Goal: Task Accomplishment & Management: Use online tool/utility

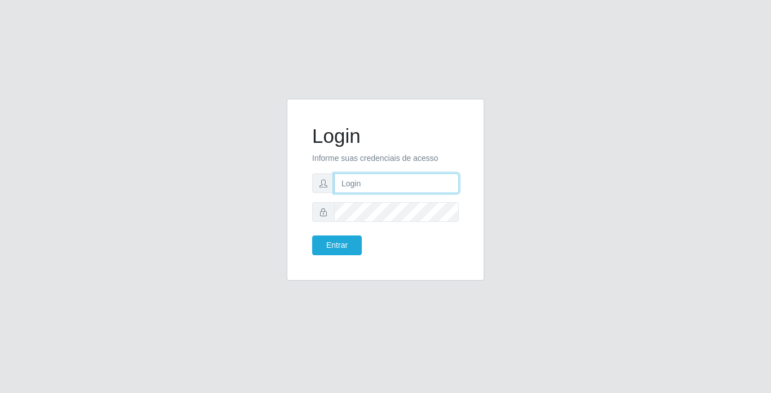
click at [372, 182] on input "text" at bounding box center [396, 183] width 125 height 20
type input "franciscojunior@bemais"
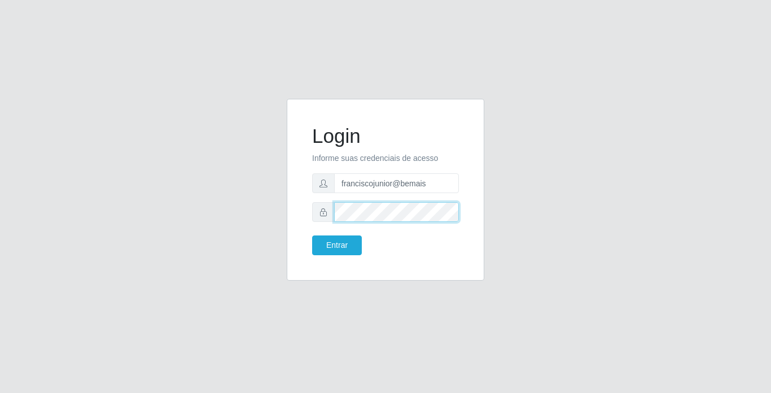
click at [312, 235] on button "Entrar" at bounding box center [337, 245] width 50 height 20
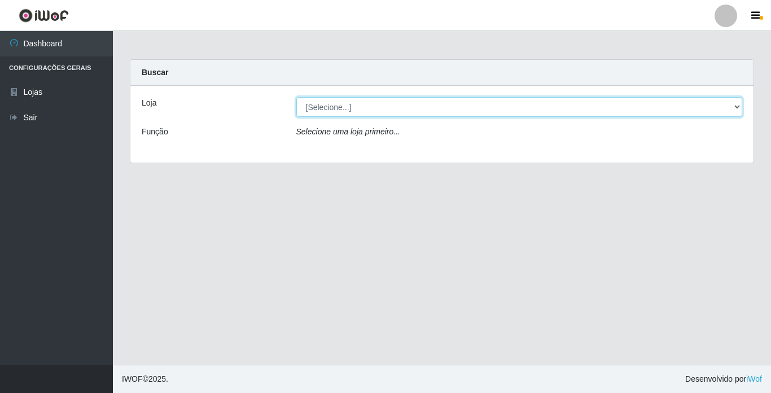
click at [321, 110] on select "[Selecione...] Bemais Supermercados - [GEOGRAPHIC_DATA]" at bounding box center [519, 107] width 447 height 20
select select "250"
click at [296, 97] on select "[Selecione...] Bemais Supermercados - [GEOGRAPHIC_DATA]" at bounding box center [519, 107] width 447 height 20
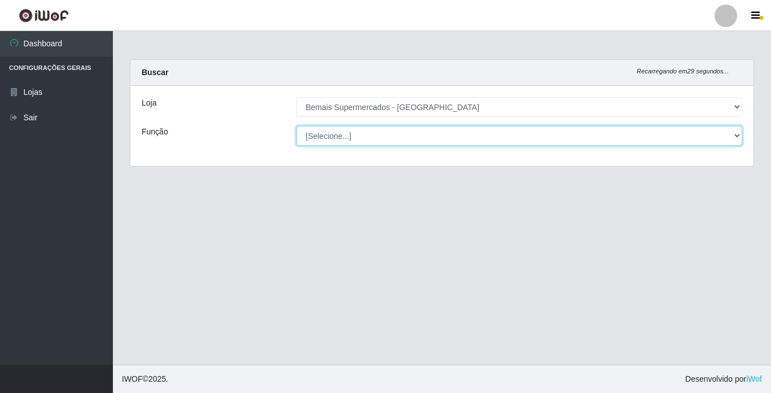
click at [350, 134] on select "[Selecione...] ASG ASG + ASG ++ Auxiliar de Estacionamento Auxiliar de Estacion…" at bounding box center [519, 136] width 447 height 20
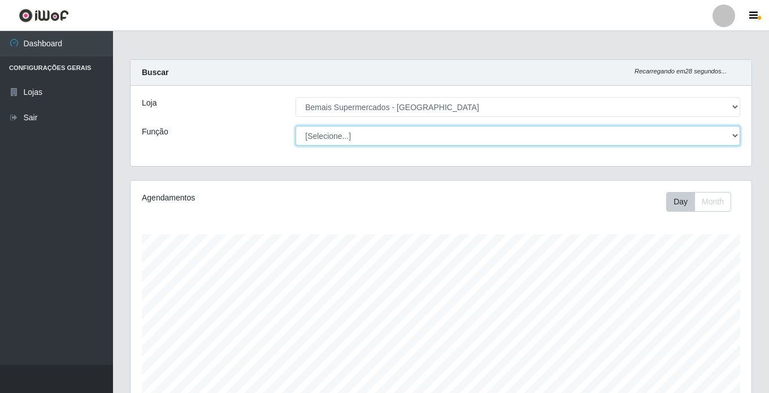
scroll to position [234, 621]
click at [295, 126] on select "[Selecione...] ASG ASG + ASG ++ Auxiliar de Estacionamento Auxiliar de Estacion…" at bounding box center [517, 136] width 444 height 20
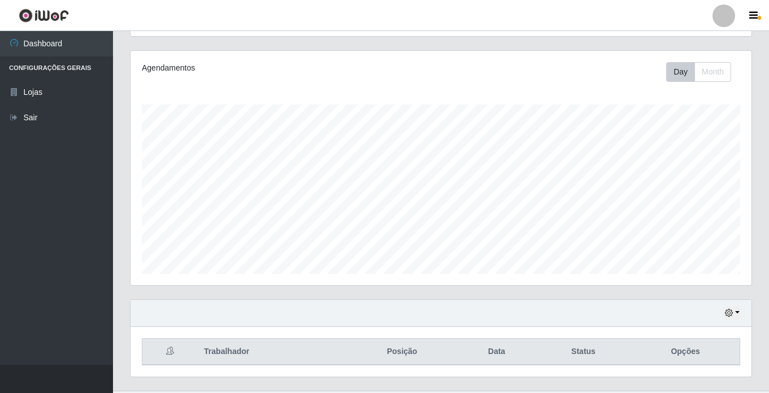
scroll to position [156, 0]
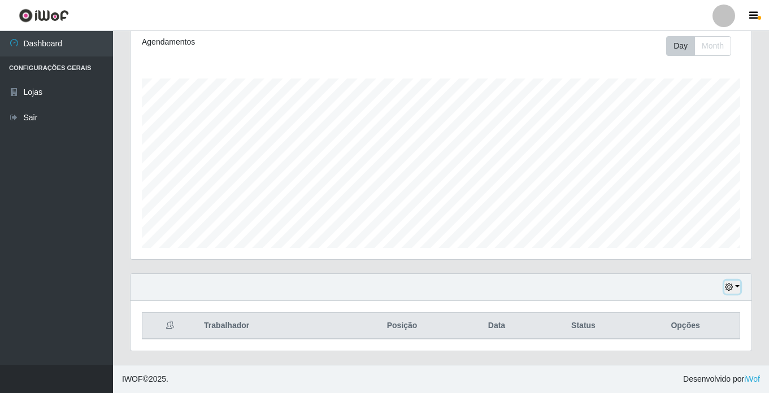
click at [731, 283] on icon "button" at bounding box center [728, 287] width 8 height 8
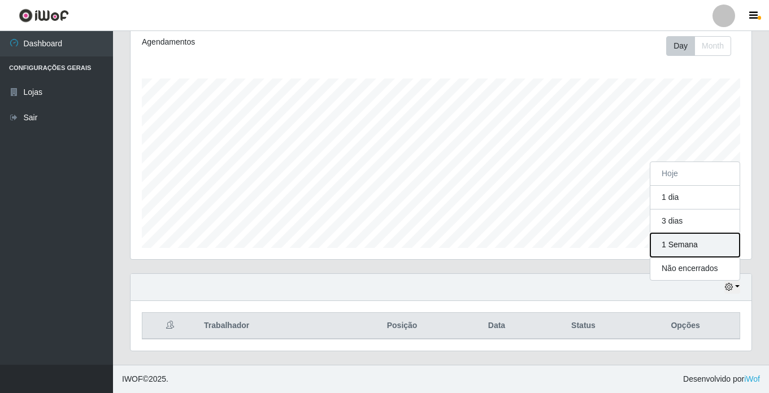
click at [687, 244] on button "1 Semana" at bounding box center [694, 245] width 89 height 24
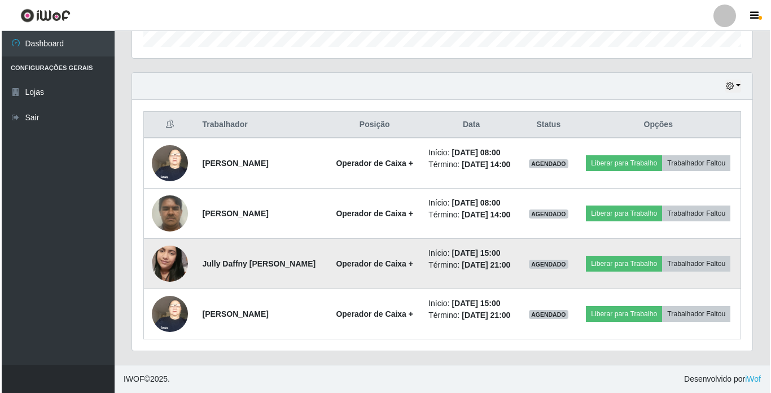
scroll to position [391, 0]
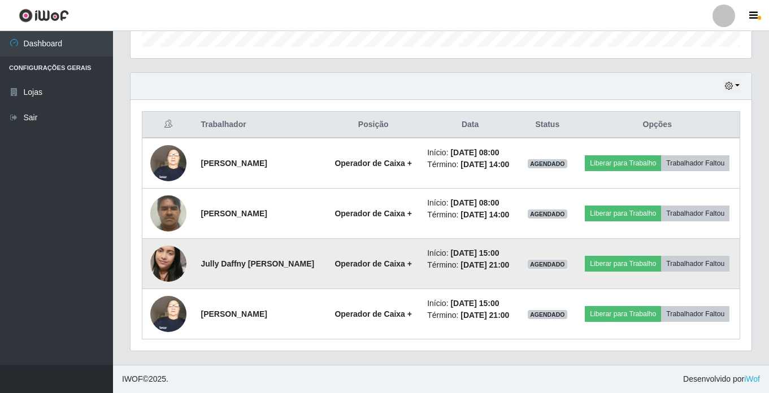
click at [158, 247] on img at bounding box center [168, 264] width 36 height 64
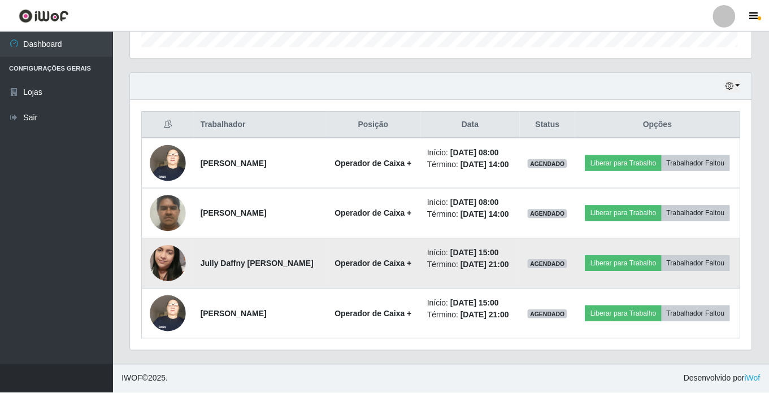
scroll to position [234, 615]
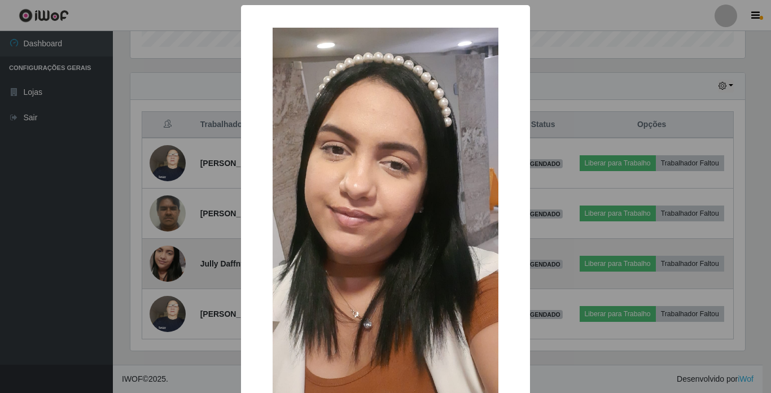
click at [158, 247] on div "× OK Cancel" at bounding box center [385, 196] width 771 height 393
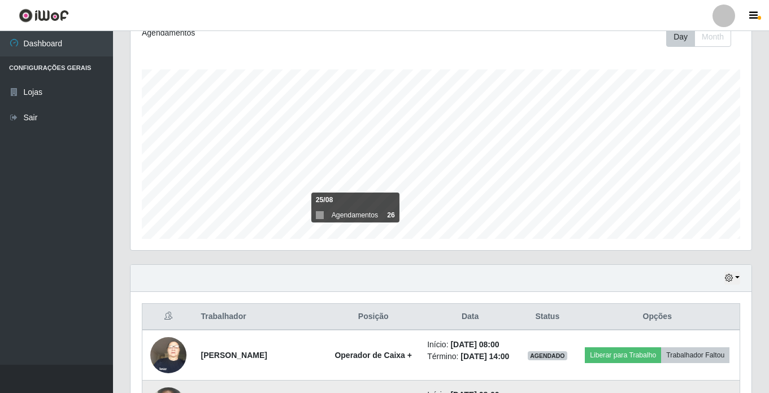
scroll to position [0, 0]
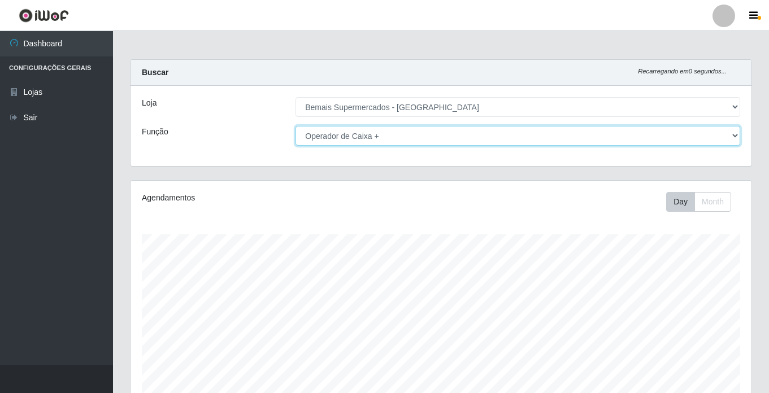
click at [369, 136] on select "[Selecione...] ASG ASG + ASG ++ Auxiliar de Estacionamento Auxiliar de Estacion…" at bounding box center [517, 136] width 444 height 20
click at [295, 126] on select "[Selecione...] ASG ASG + ASG ++ Auxiliar de Estacionamento Auxiliar de Estacion…" at bounding box center [517, 136] width 444 height 20
click at [331, 138] on select "[Selecione...] ASG ASG + ASG ++ Auxiliar de Estacionamento Auxiliar de Estacion…" at bounding box center [517, 136] width 444 height 20
click at [295, 126] on select "[Selecione...] ASG ASG + ASG ++ Auxiliar de Estacionamento Auxiliar de Estacion…" at bounding box center [517, 136] width 444 height 20
click at [350, 133] on select "[Selecione...] ASG ASG + ASG ++ Auxiliar de Estacionamento Auxiliar de Estacion…" at bounding box center [517, 136] width 444 height 20
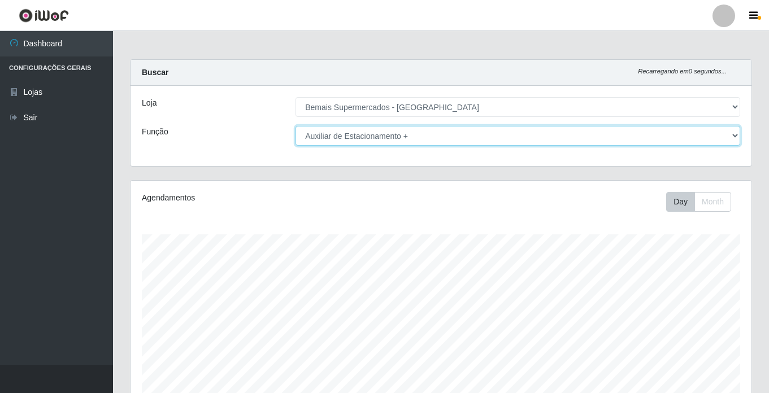
select select "[Selecione...]"
click at [295, 126] on select "[Selecione...] ASG ASG + ASG ++ Auxiliar de Estacionamento Auxiliar de Estacion…" at bounding box center [517, 136] width 444 height 20
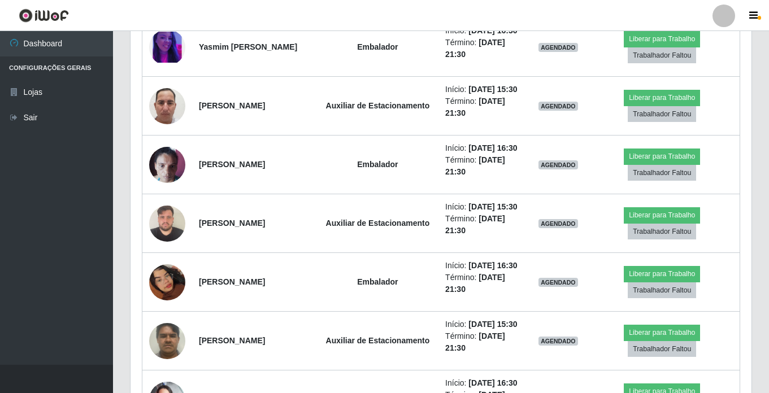
scroll to position [791, 0]
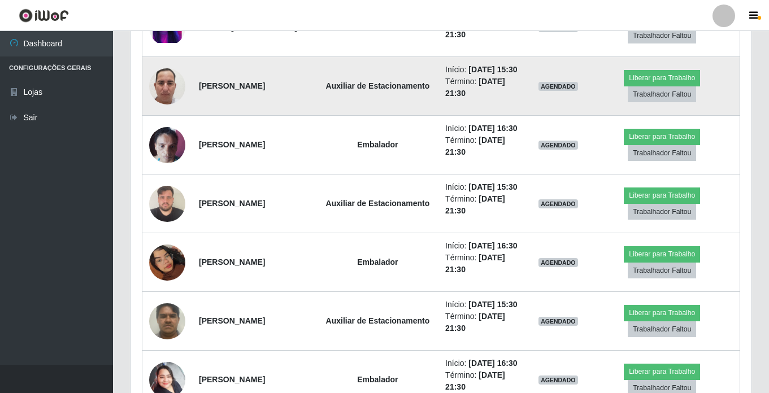
click at [165, 126] on img at bounding box center [167, 86] width 36 height 80
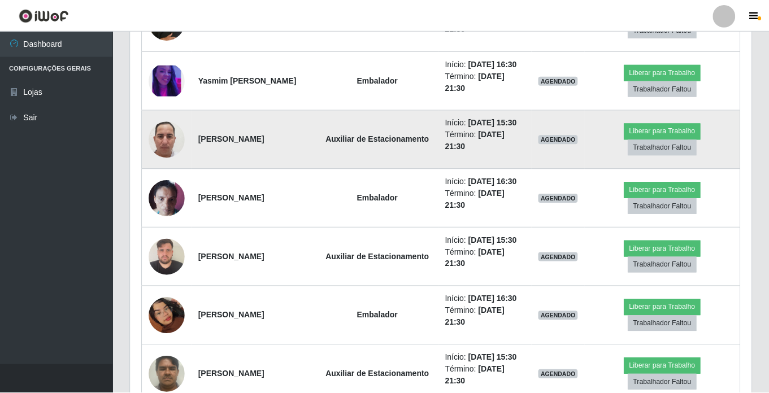
scroll to position [234, 615]
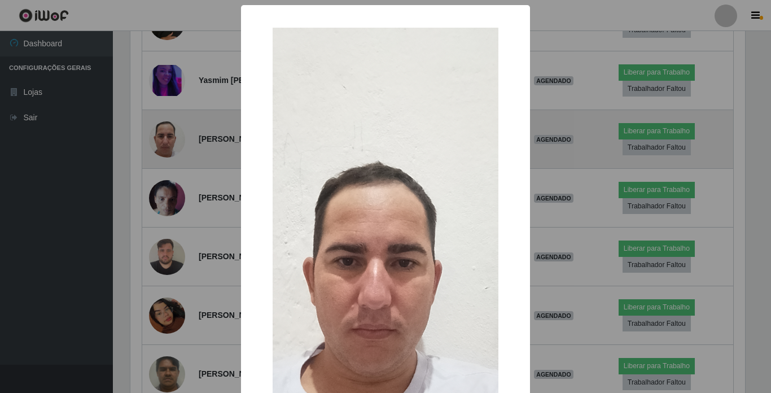
click at [165, 160] on div "× OK Cancel" at bounding box center [385, 196] width 771 height 393
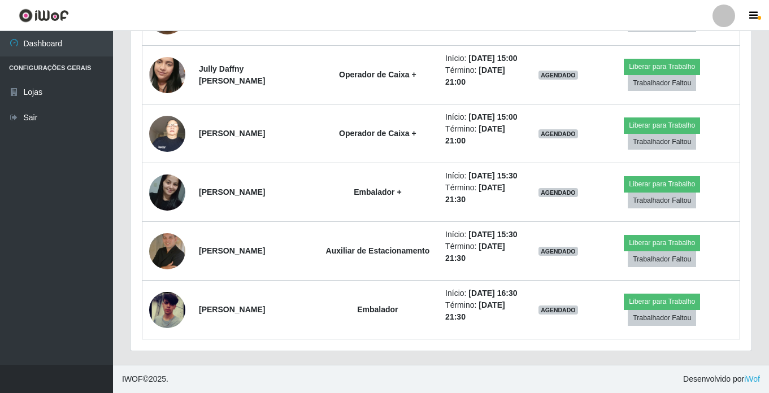
scroll to position [1697, 0]
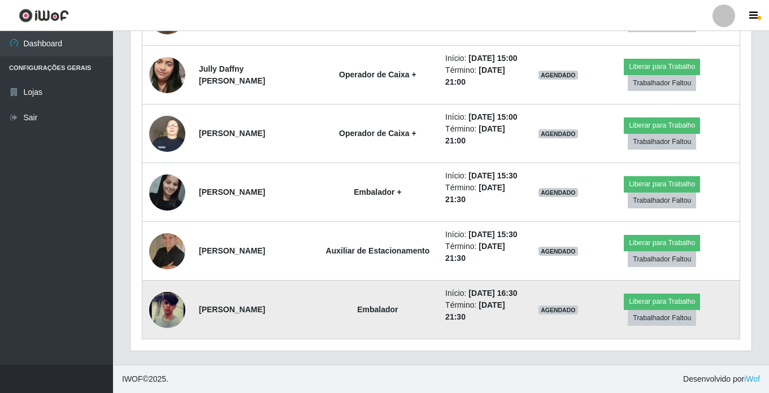
click at [163, 308] on img at bounding box center [167, 309] width 36 height 78
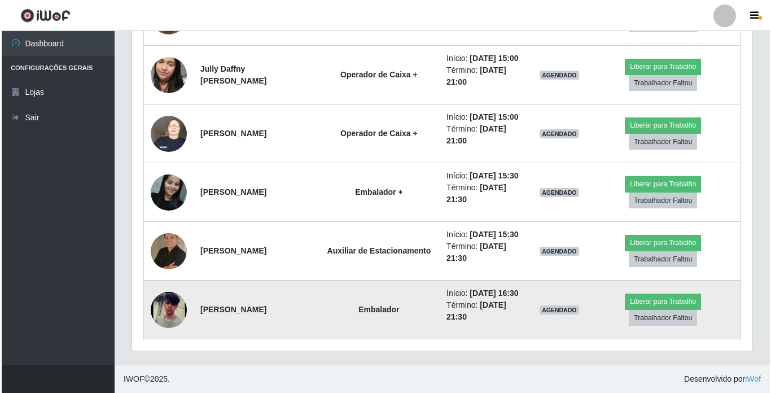
scroll to position [234, 615]
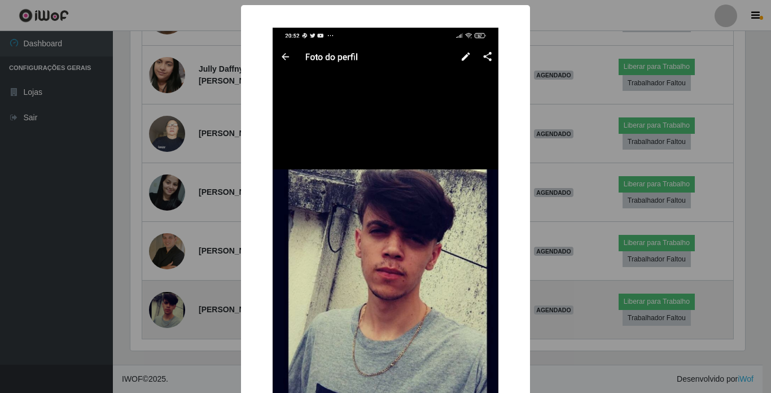
click at [163, 308] on div "× OK Cancel" at bounding box center [385, 196] width 771 height 393
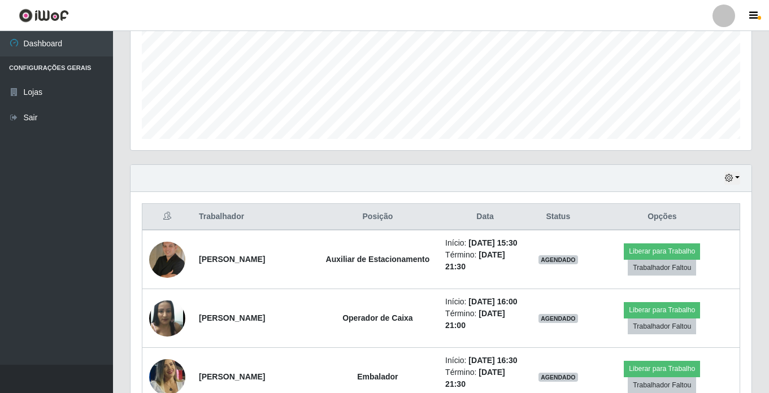
scroll to position [262, 0]
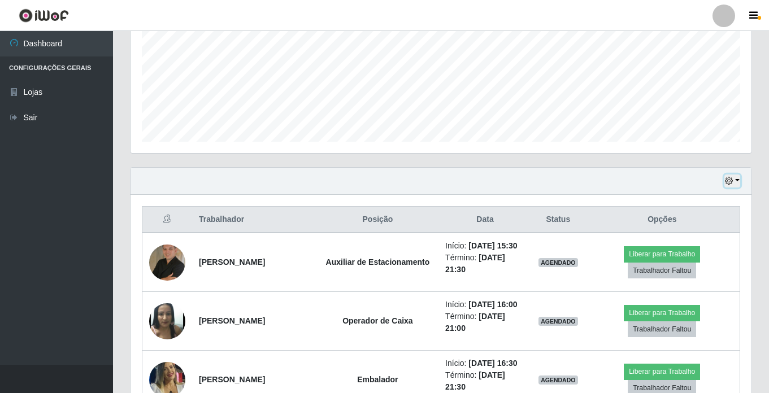
click at [730, 180] on icon "button" at bounding box center [728, 181] width 8 height 8
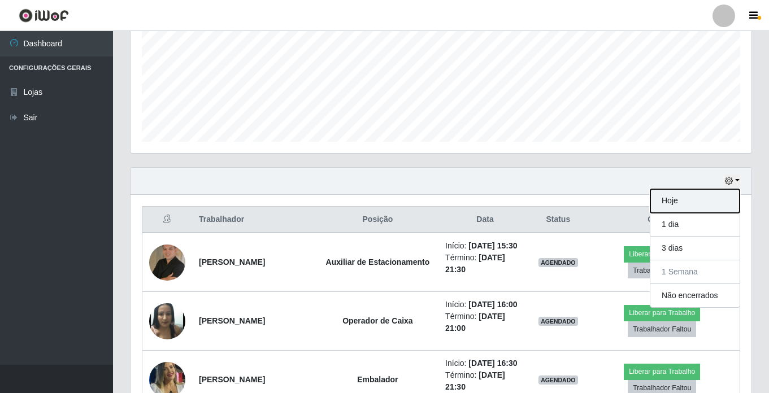
click at [674, 200] on button "Hoje" at bounding box center [694, 201] width 89 height 24
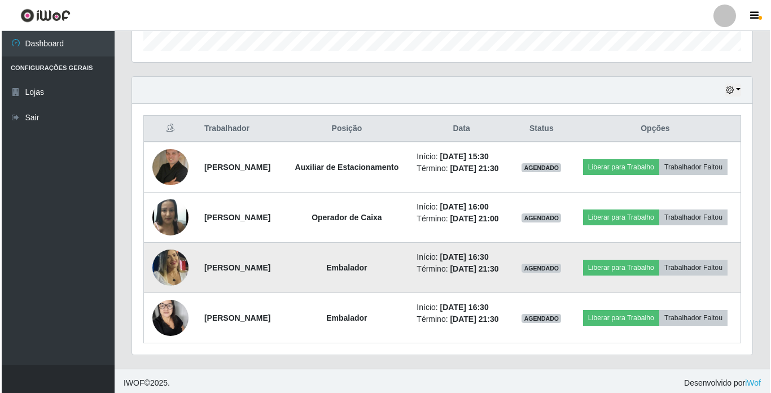
scroll to position [375, 0]
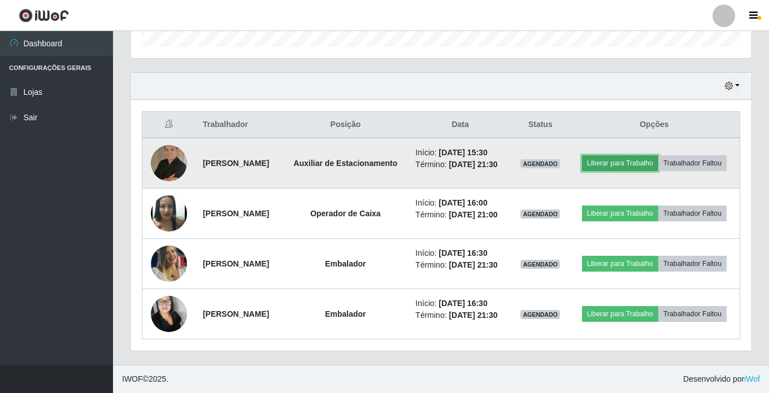
click at [653, 155] on button "Liberar para Trabalho" at bounding box center [620, 163] width 76 height 16
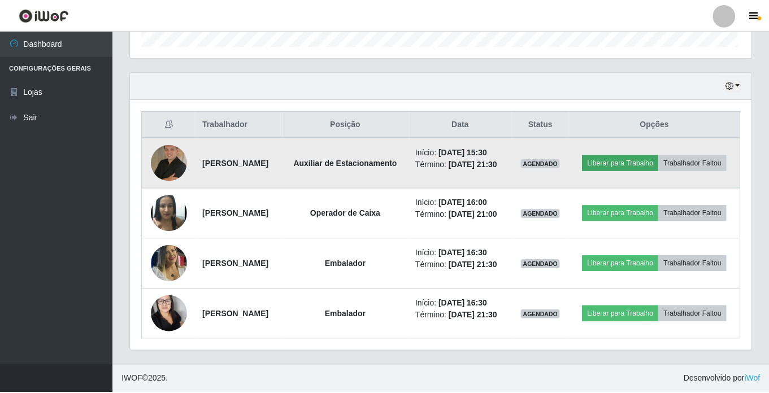
scroll to position [234, 615]
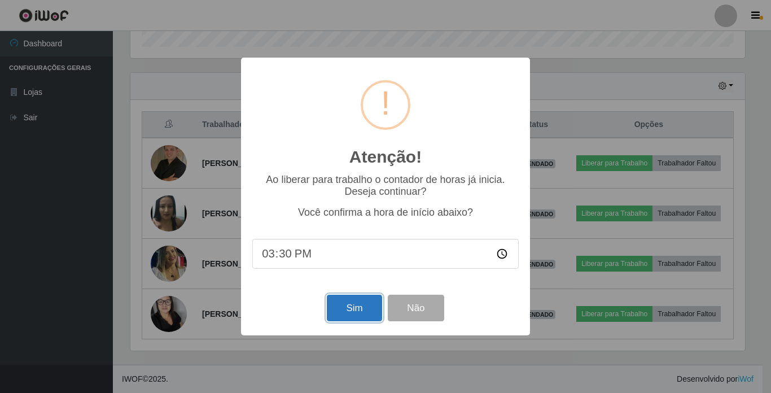
click at [364, 310] on button "Sim" at bounding box center [354, 308] width 55 height 27
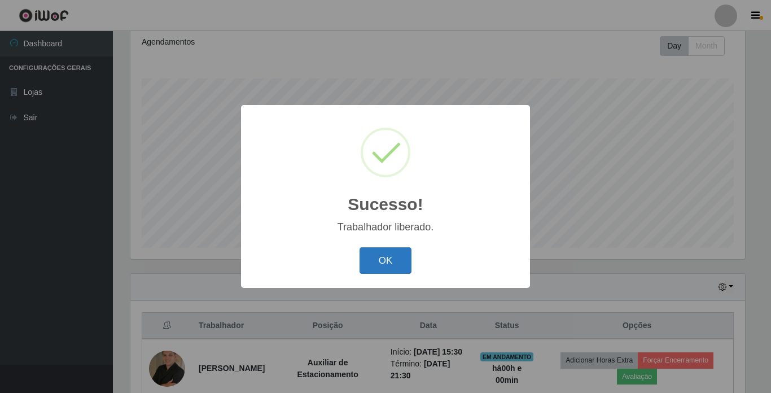
click at [382, 259] on button "OK" at bounding box center [386, 260] width 53 height 27
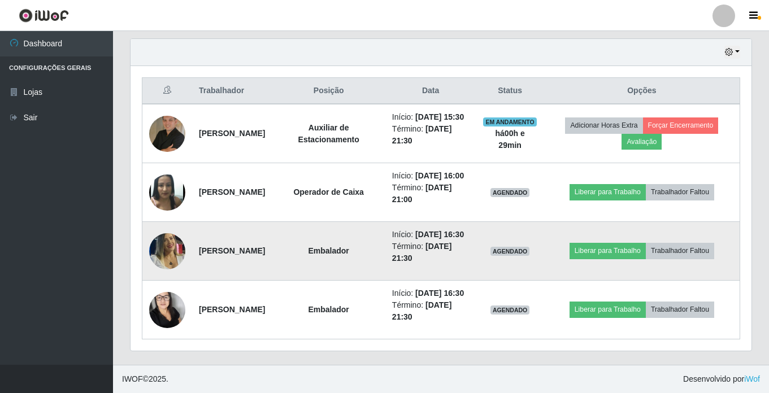
scroll to position [438, 0]
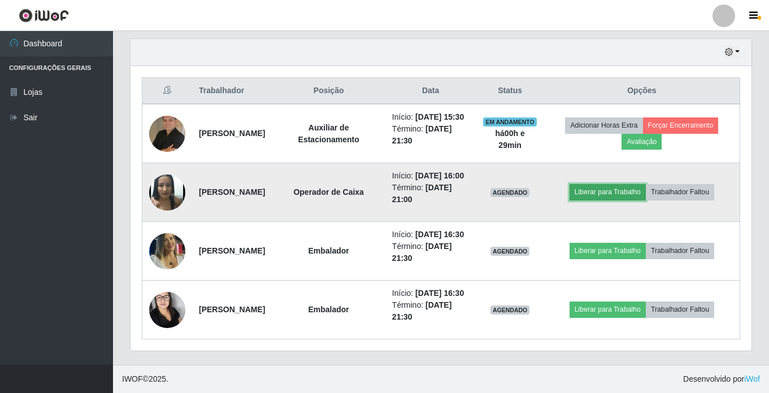
click at [614, 184] on button "Liberar para Trabalho" at bounding box center [607, 192] width 76 height 16
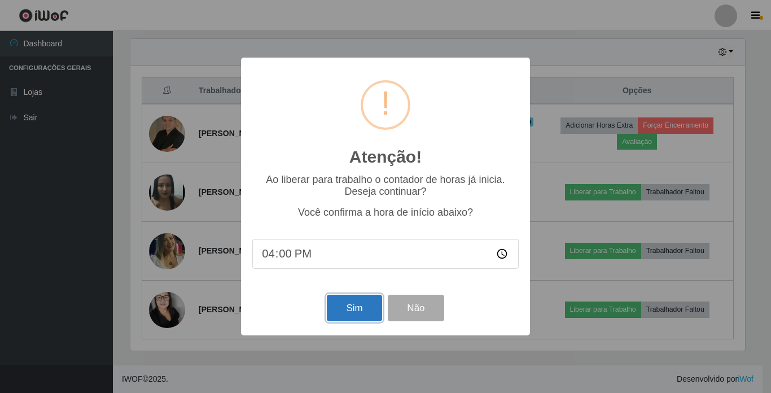
click at [362, 302] on button "Sim" at bounding box center [354, 308] width 55 height 27
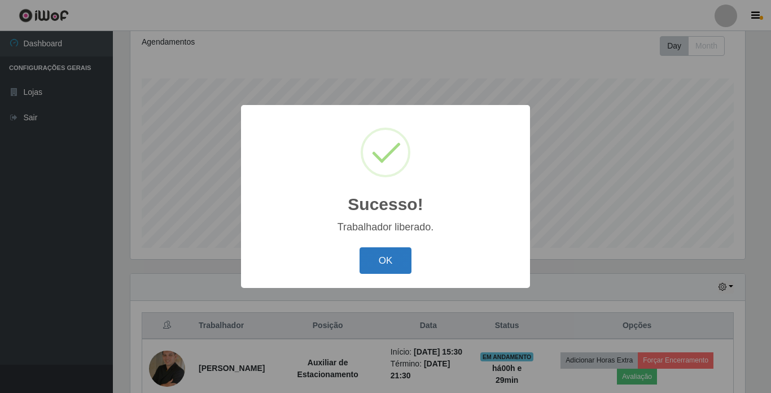
click at [392, 262] on button "OK" at bounding box center [386, 260] width 53 height 27
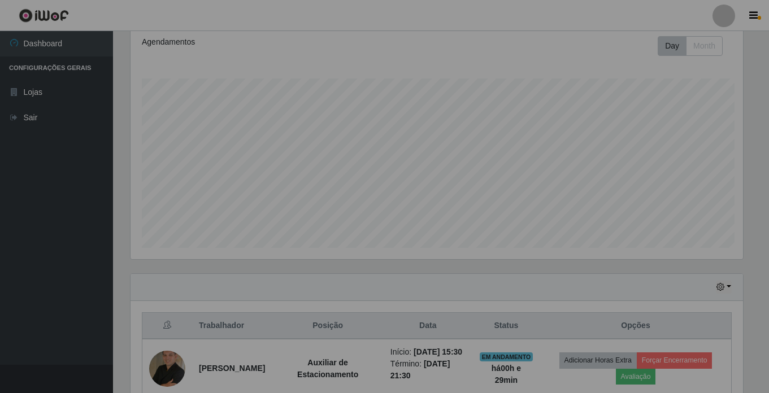
scroll to position [234, 621]
